Goal: Task Accomplishment & Management: Manage account settings

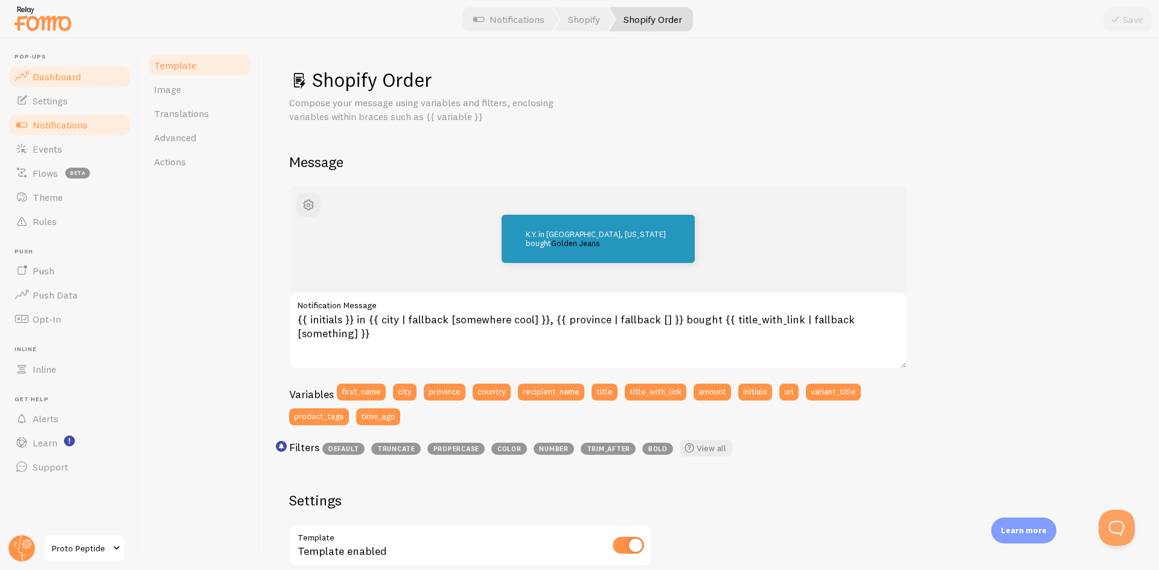
click at [85, 75] on link "Dashboard" at bounding box center [69, 77] width 124 height 24
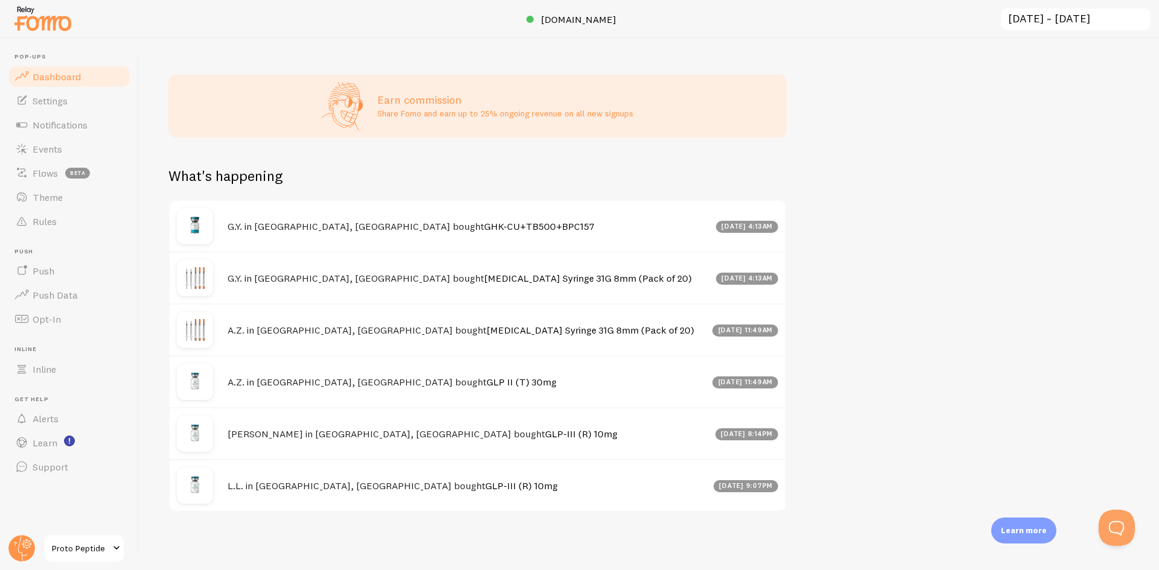
scroll to position [479, 0]
click at [42, 126] on span "Notifications" at bounding box center [60, 125] width 55 height 12
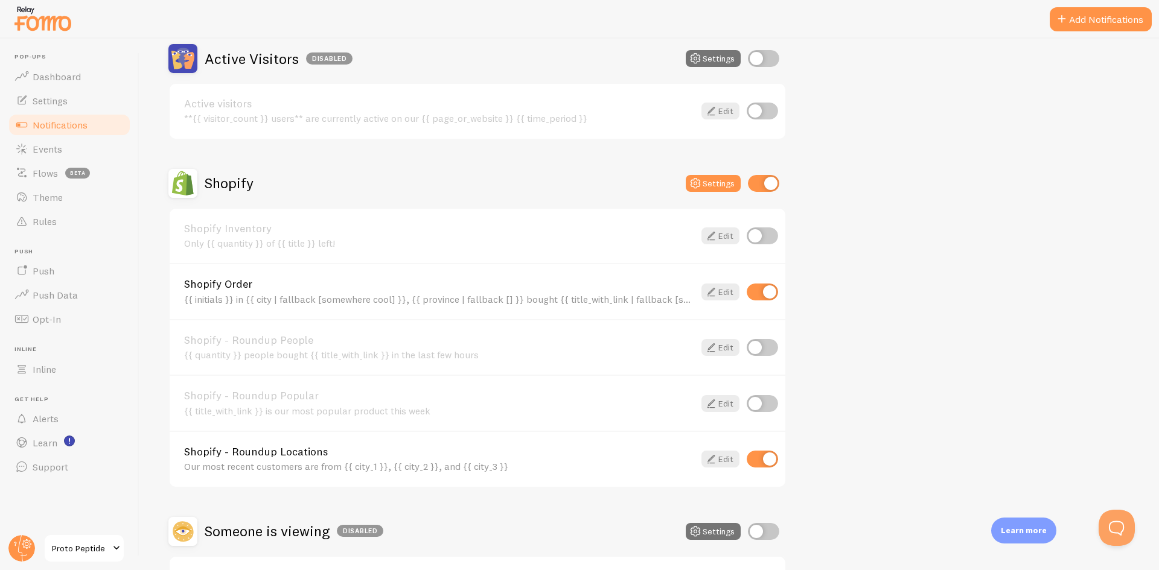
scroll to position [362, 0]
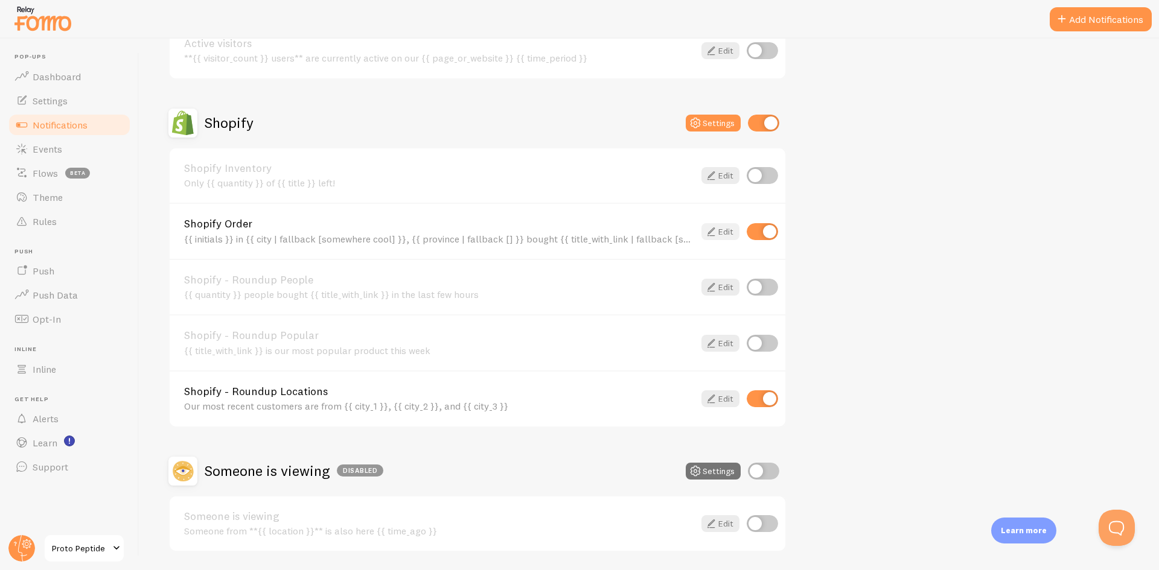
click at [721, 235] on link "Edit" at bounding box center [720, 231] width 38 height 17
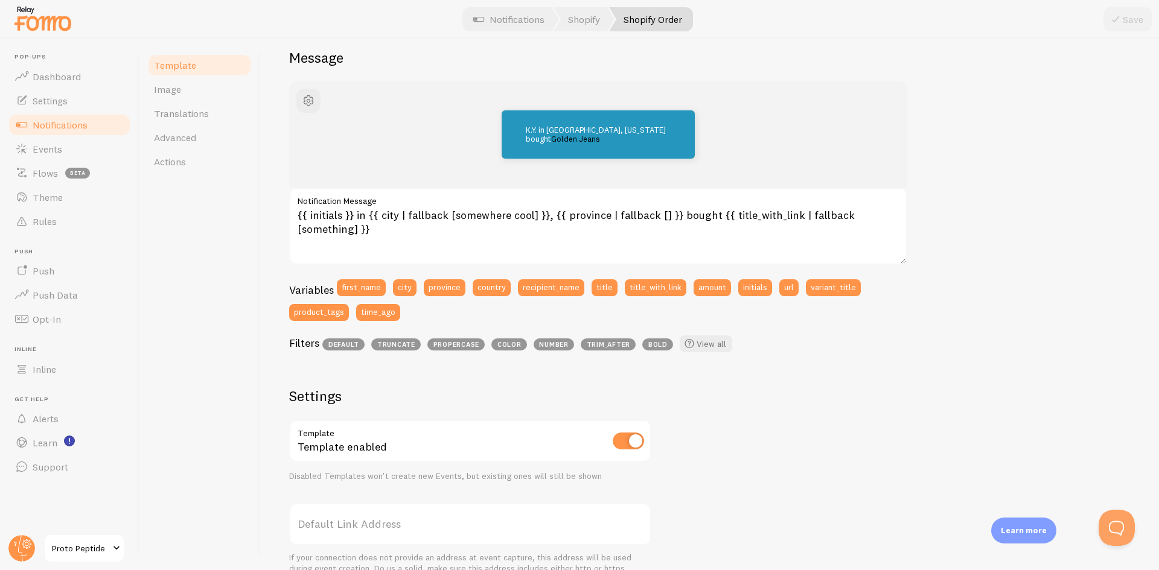
scroll to position [121, 0]
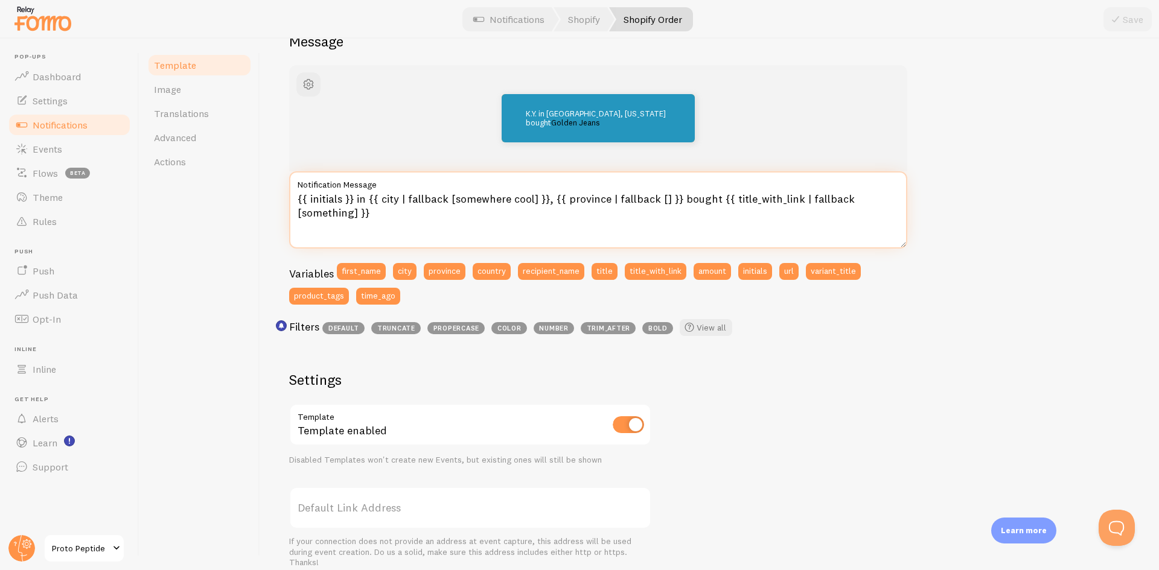
drag, startPoint x: 353, startPoint y: 199, endPoint x: 235, endPoint y: 196, distance: 117.7
click at [235, 196] on div "Template Image Translations Advanced Actions Shopify Order Compose your message…" at bounding box center [648, 305] width 1019 height 532
type textarea "Someone in {{ city | fallback [somewhere cool] }}, {{ province | fallback [] }}…"
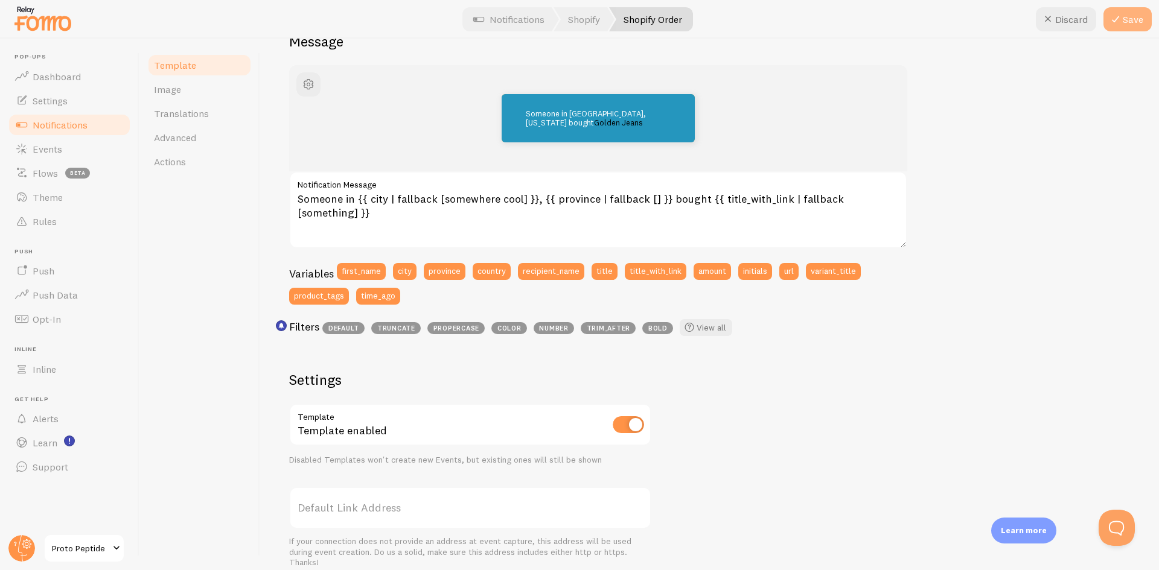
click at [1129, 16] on button "Save" at bounding box center [1127, 19] width 48 height 24
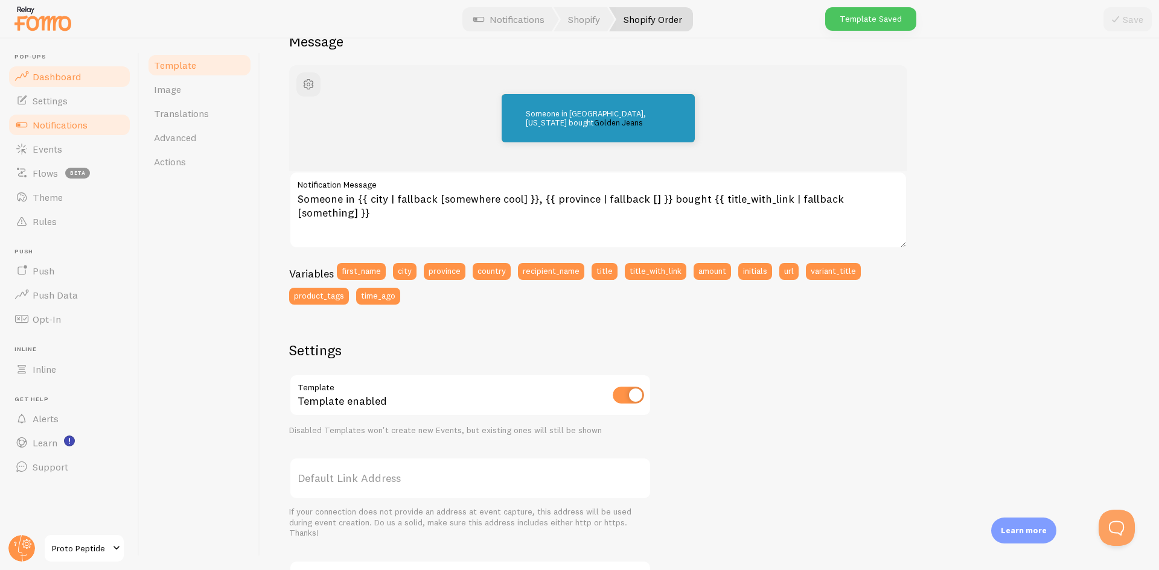
click at [42, 80] on span "Dashboard" at bounding box center [57, 77] width 48 height 12
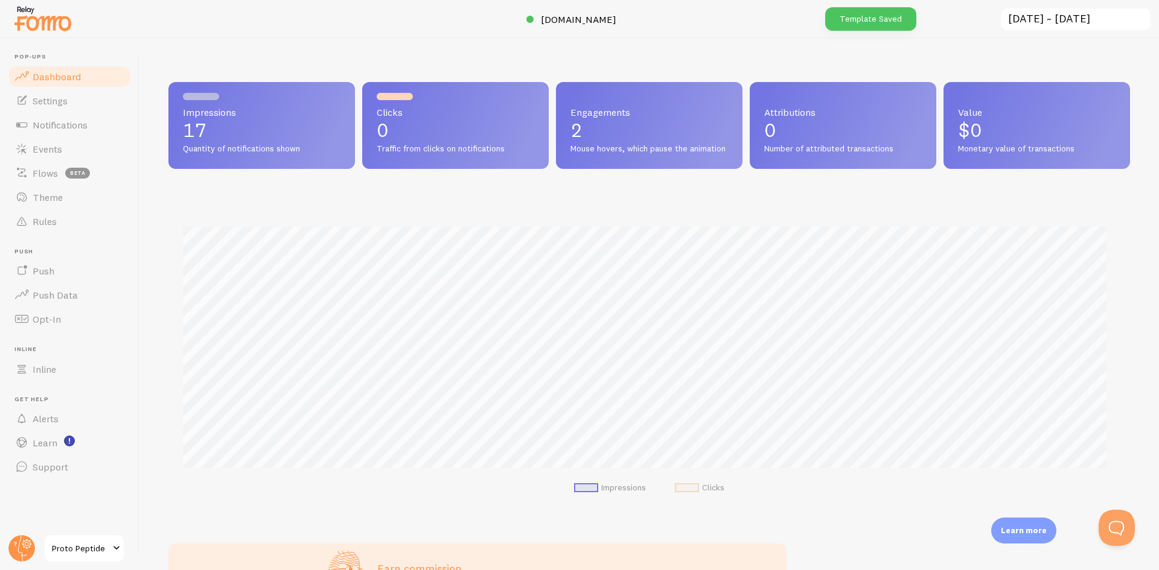
scroll to position [317, 952]
